Goal: Transaction & Acquisition: Book appointment/travel/reservation

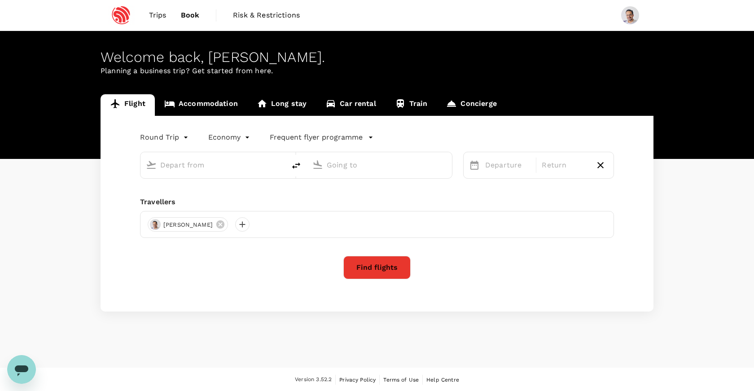
click at [206, 103] on link "Accommodation" at bounding box center [201, 105] width 92 height 22
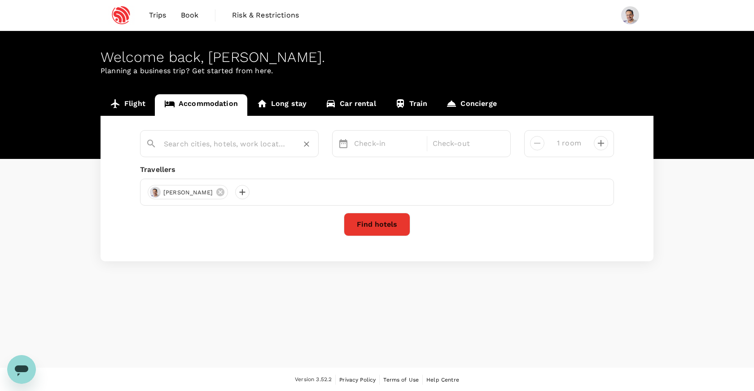
click at [200, 141] on input "text" at bounding box center [226, 144] width 124 height 14
type input "L"
type input "The Venetian Expo"
click at [373, 148] on p "Check-in" at bounding box center [387, 143] width 67 height 11
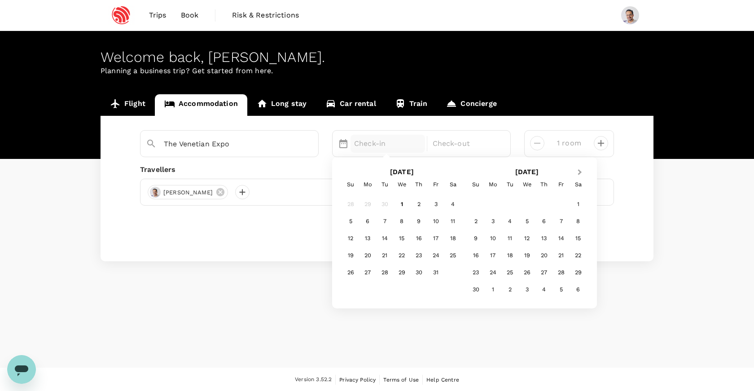
click at [582, 171] on button "Next Month" at bounding box center [580, 173] width 14 height 14
click at [493, 223] on div "5" at bounding box center [492, 221] width 17 height 17
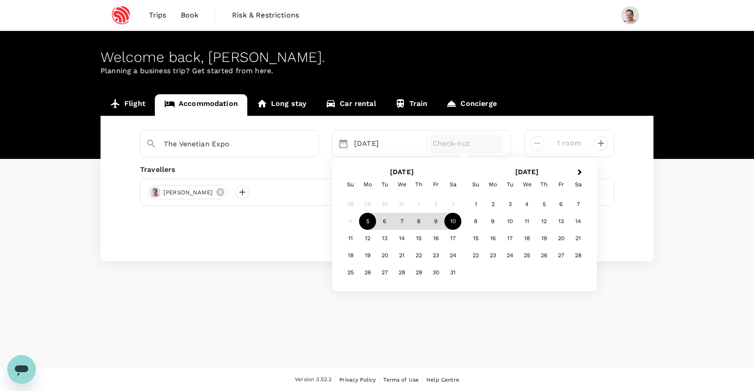
click at [455, 223] on div "10" at bounding box center [452, 221] width 17 height 17
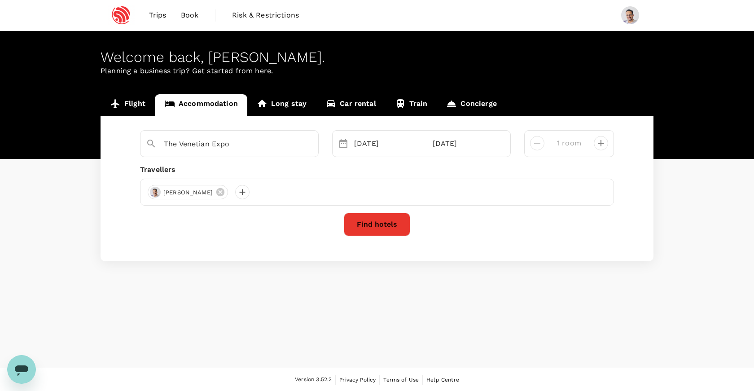
click at [379, 226] on button "Find hotels" at bounding box center [377, 224] width 66 height 23
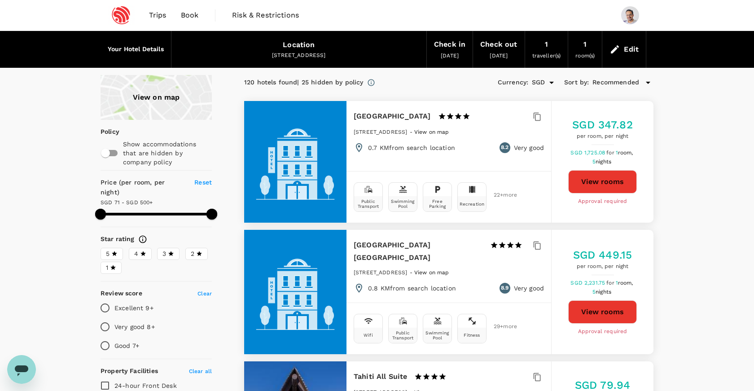
click at [601, 178] on button "View rooms" at bounding box center [602, 181] width 69 height 23
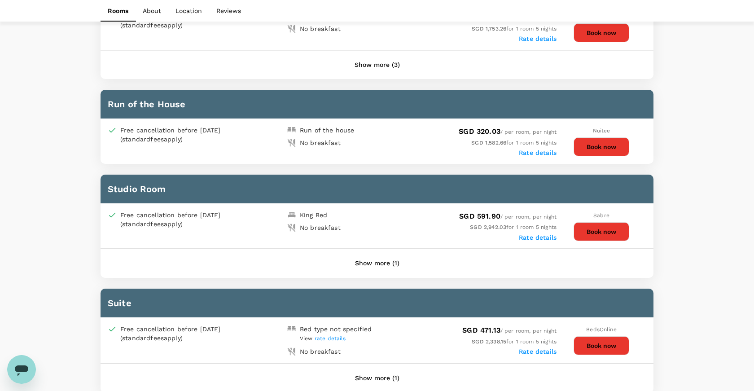
scroll to position [680, 0]
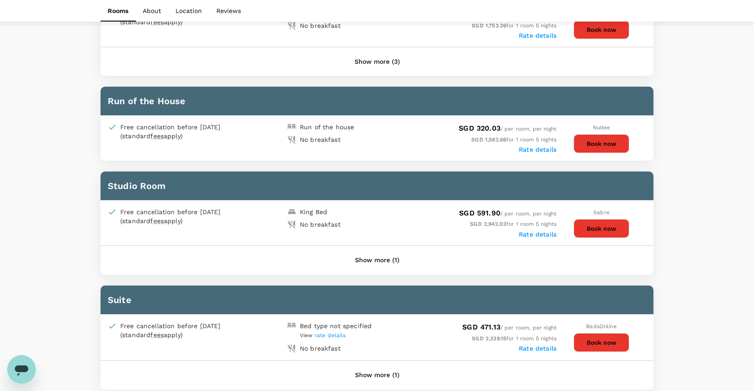
click at [597, 124] on span "Nuitee" at bounding box center [601, 127] width 17 height 6
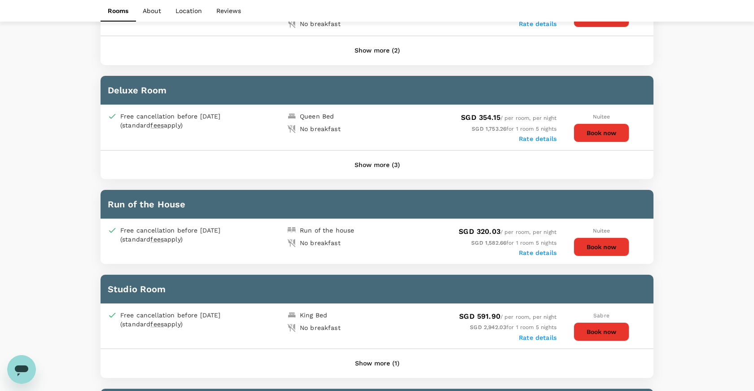
scroll to position [578, 0]
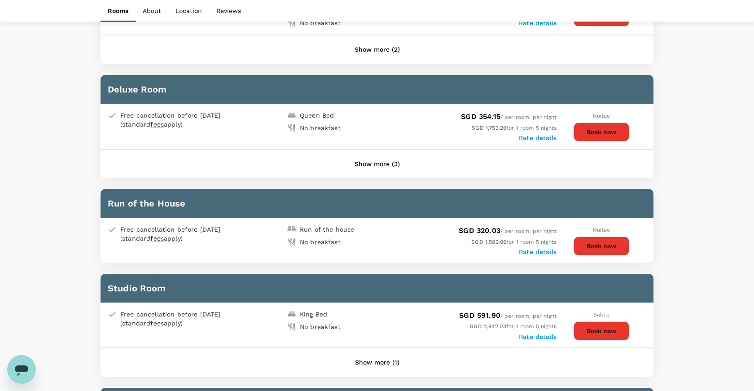
click at [546, 248] on label "Rate details" at bounding box center [538, 251] width 38 height 7
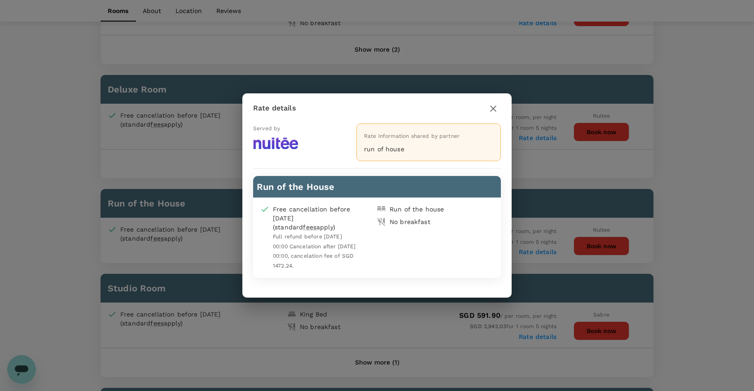
click at [434, 141] on div "Rate information shared by partner run of house" at bounding box center [428, 142] width 144 height 38
click at [493, 109] on icon "button" at bounding box center [493, 108] width 6 height 6
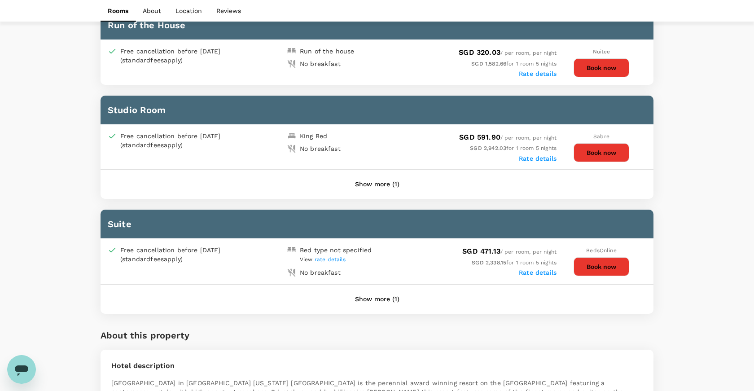
scroll to position [792, 0]
